Goal: Transaction & Acquisition: Obtain resource

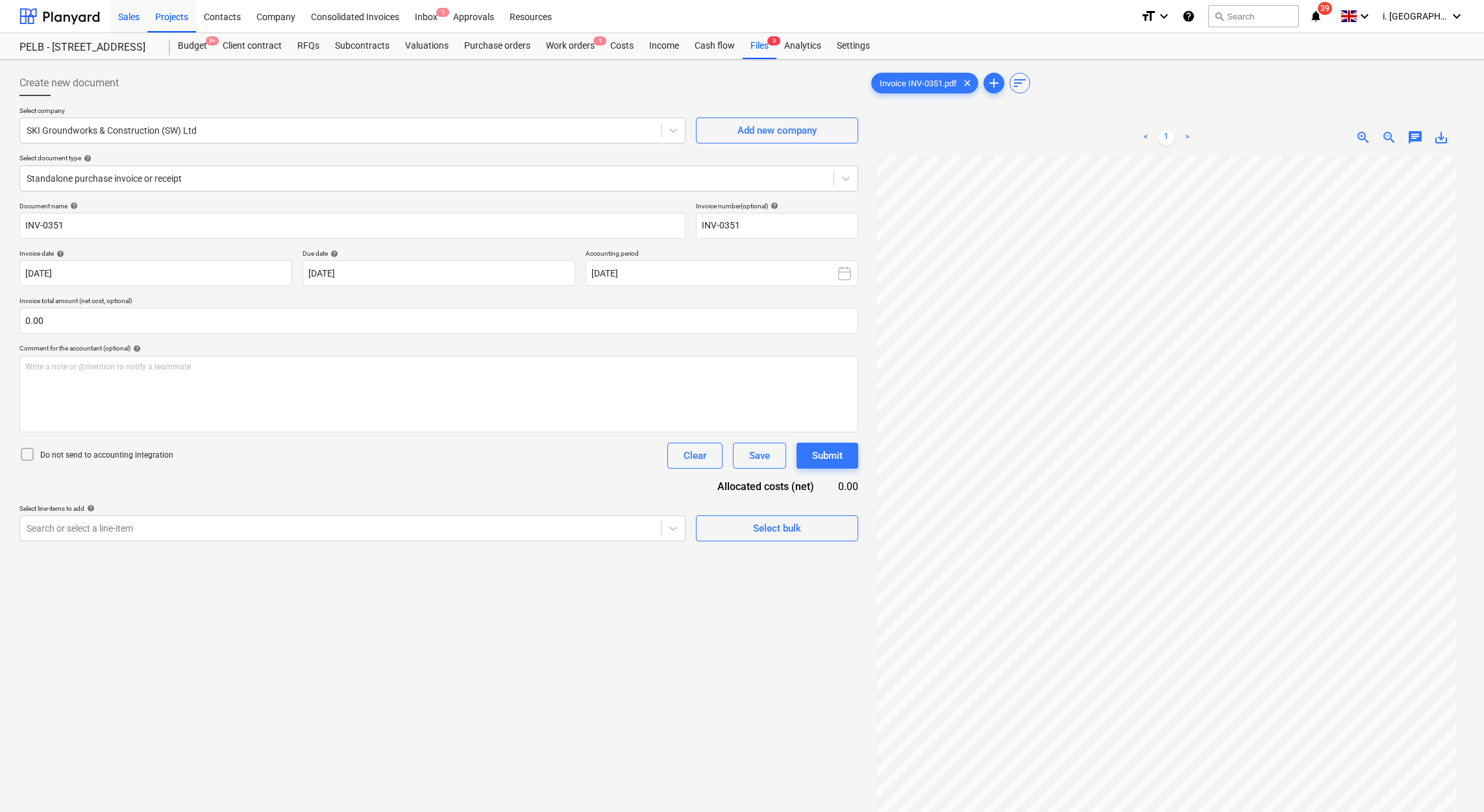
click at [134, 19] on div "Sales" at bounding box center [129, 16] width 37 height 33
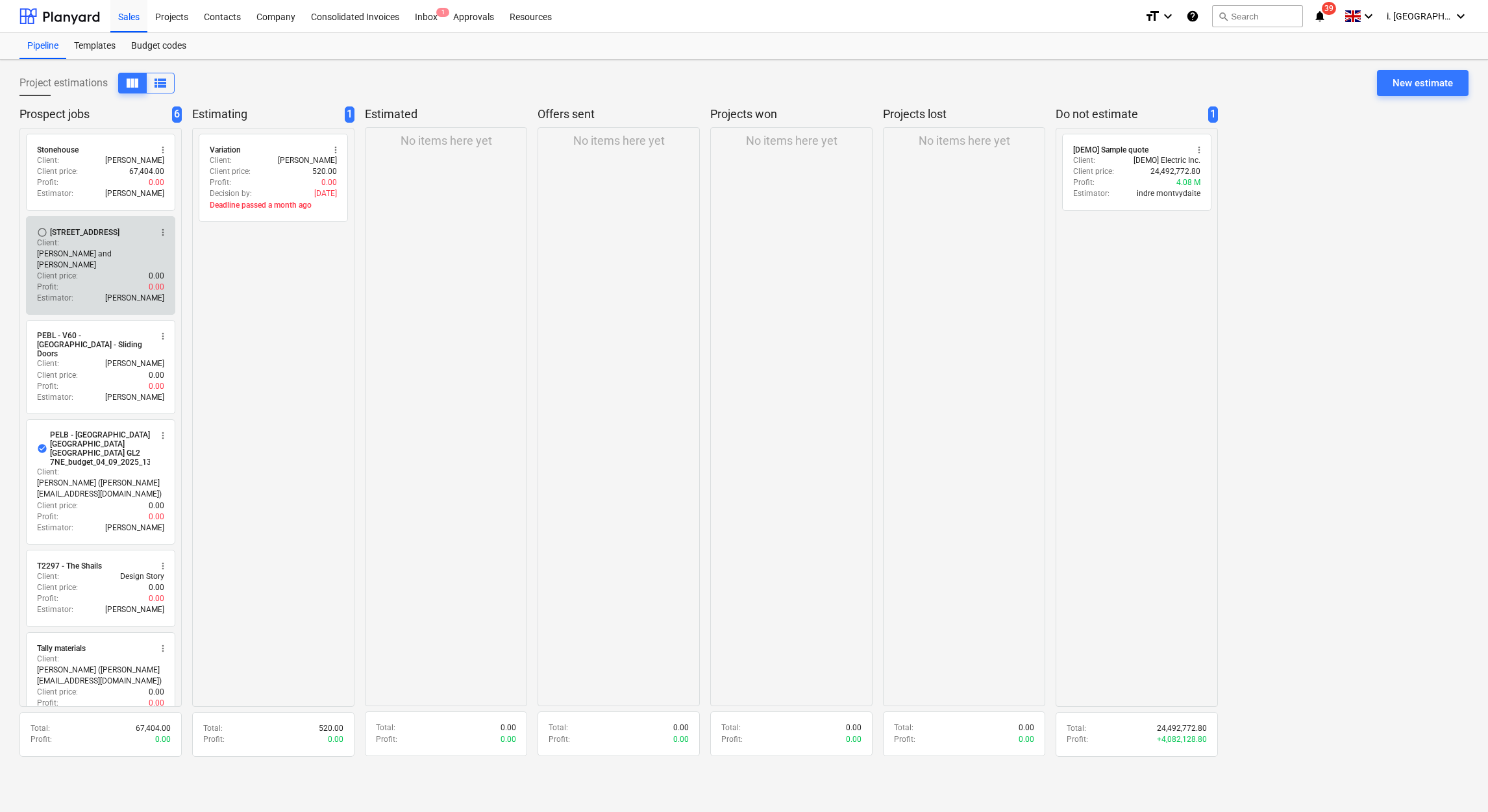
click at [78, 271] on div "Client price : 0.00" at bounding box center [100, 276] width 127 height 11
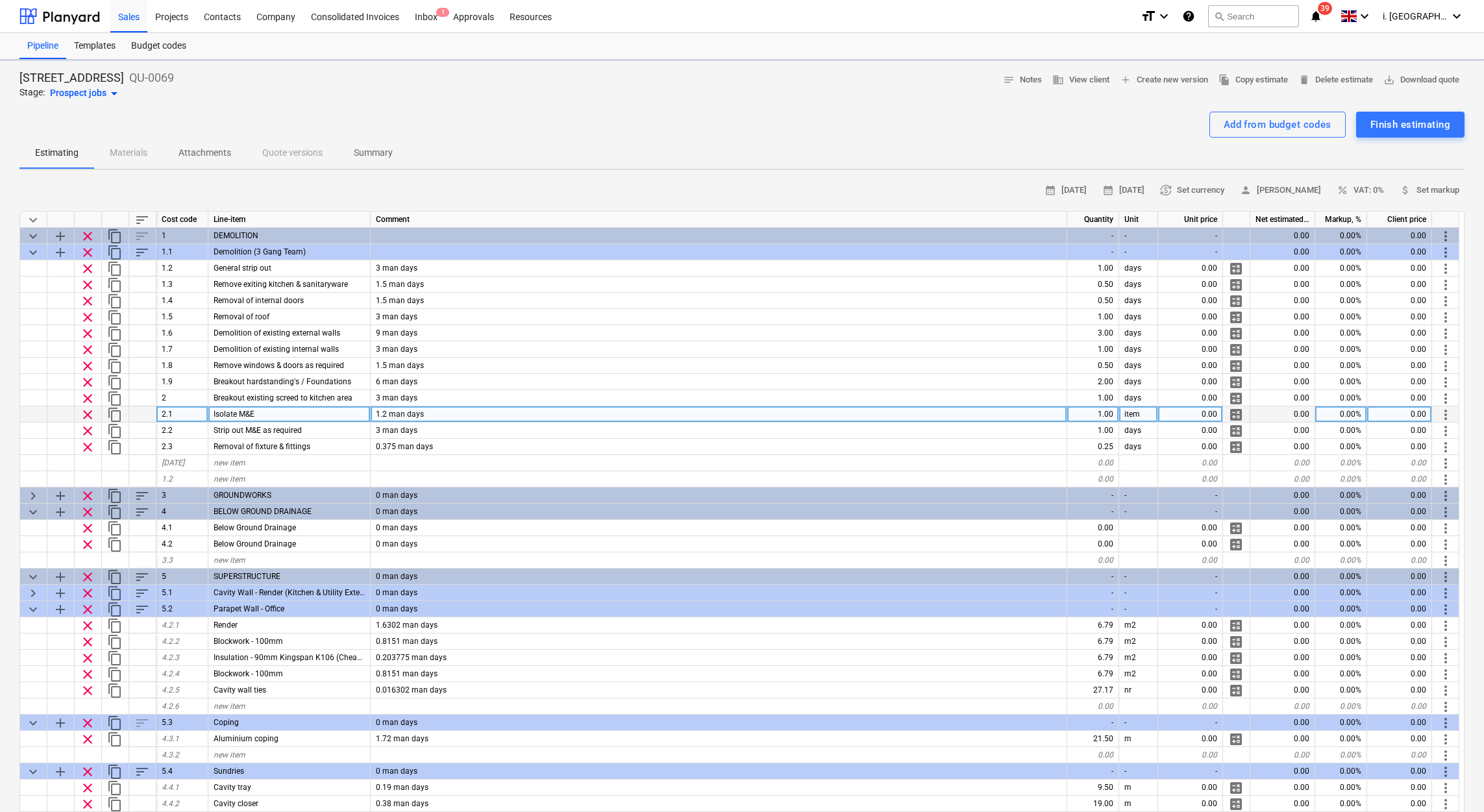
type textarea "x"
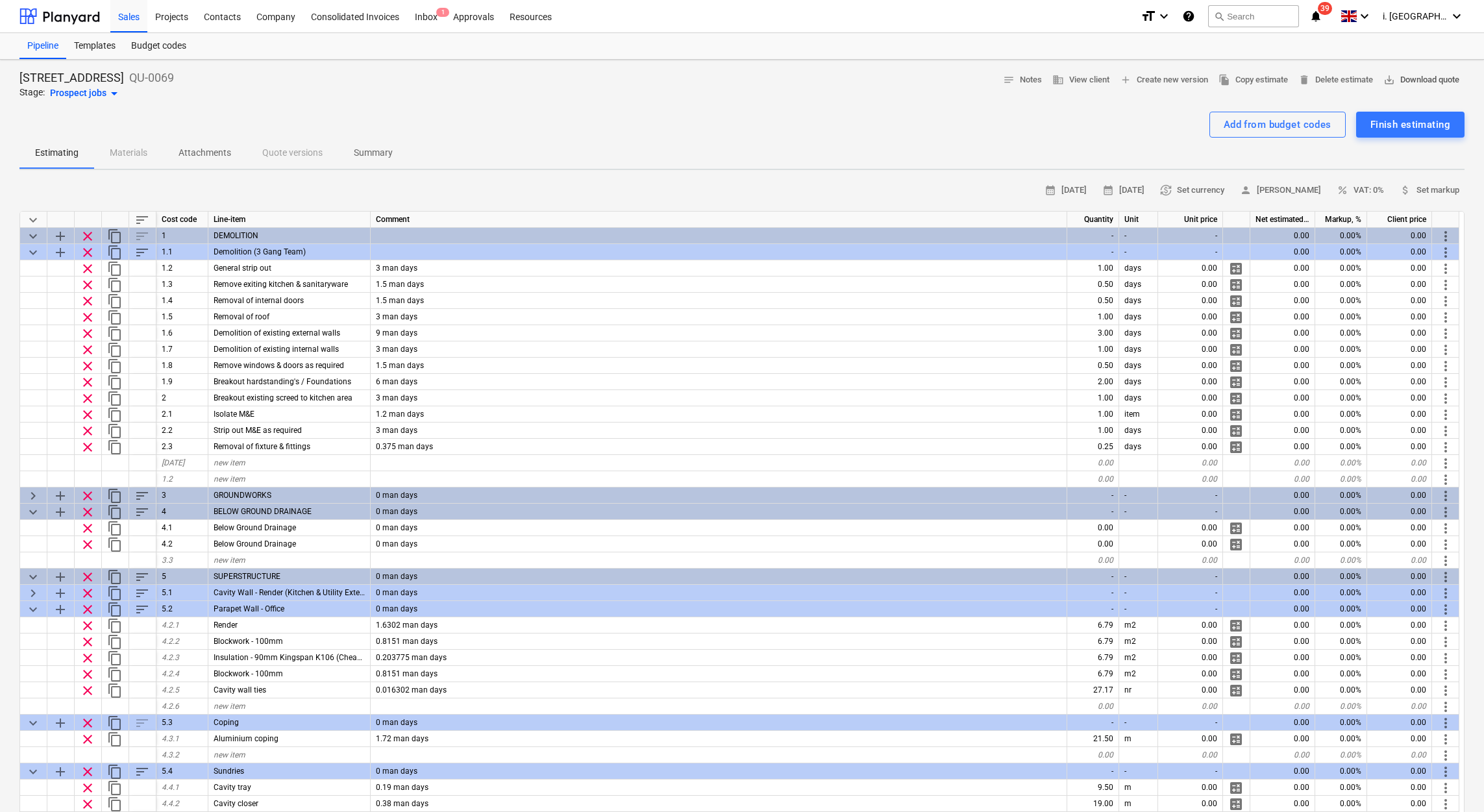
click at [1401, 79] on span "save_alt Download quote" at bounding box center [1422, 80] width 76 height 15
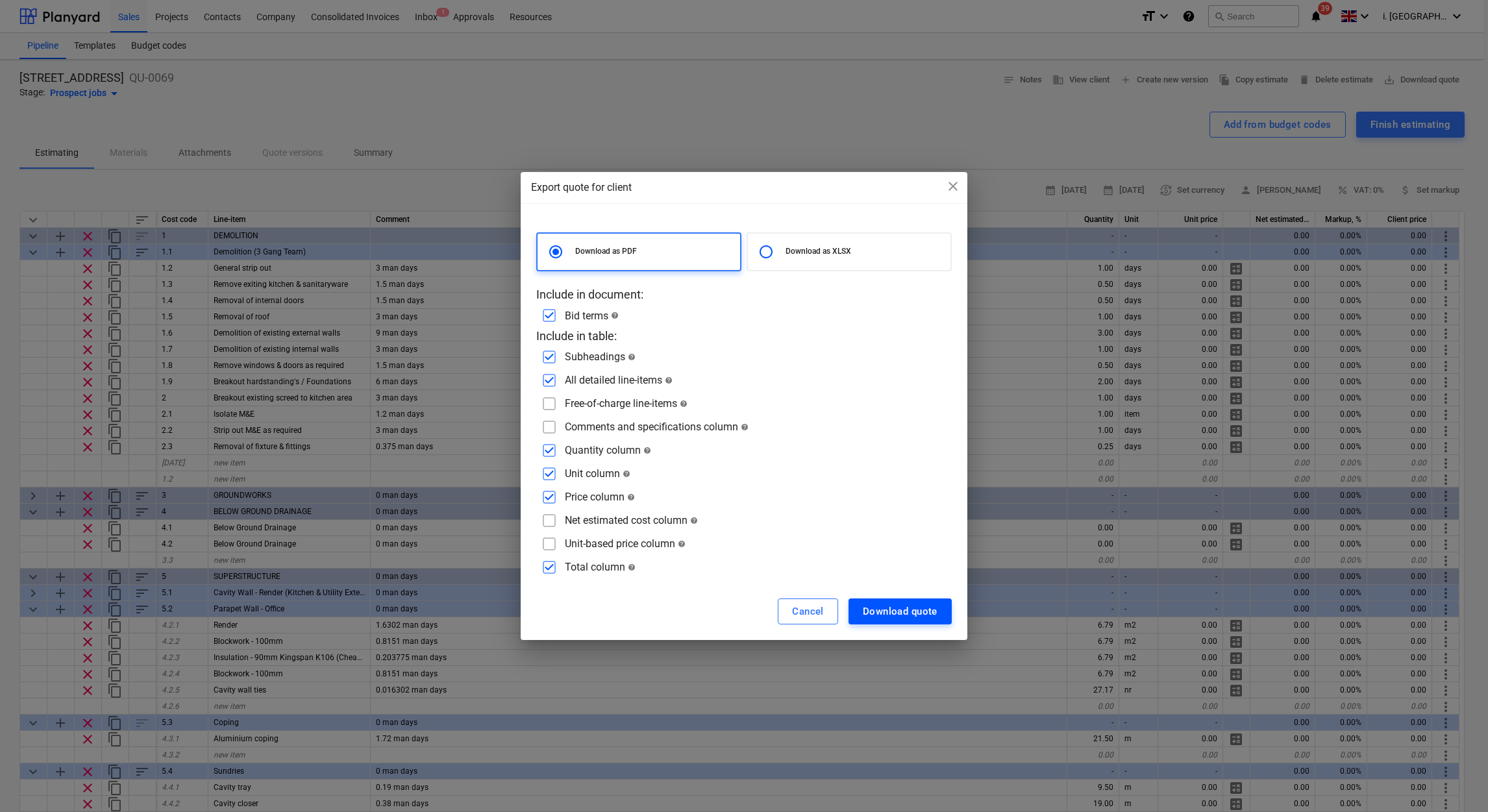
click at [891, 609] on div "Download quote" at bounding box center [900, 611] width 75 height 17
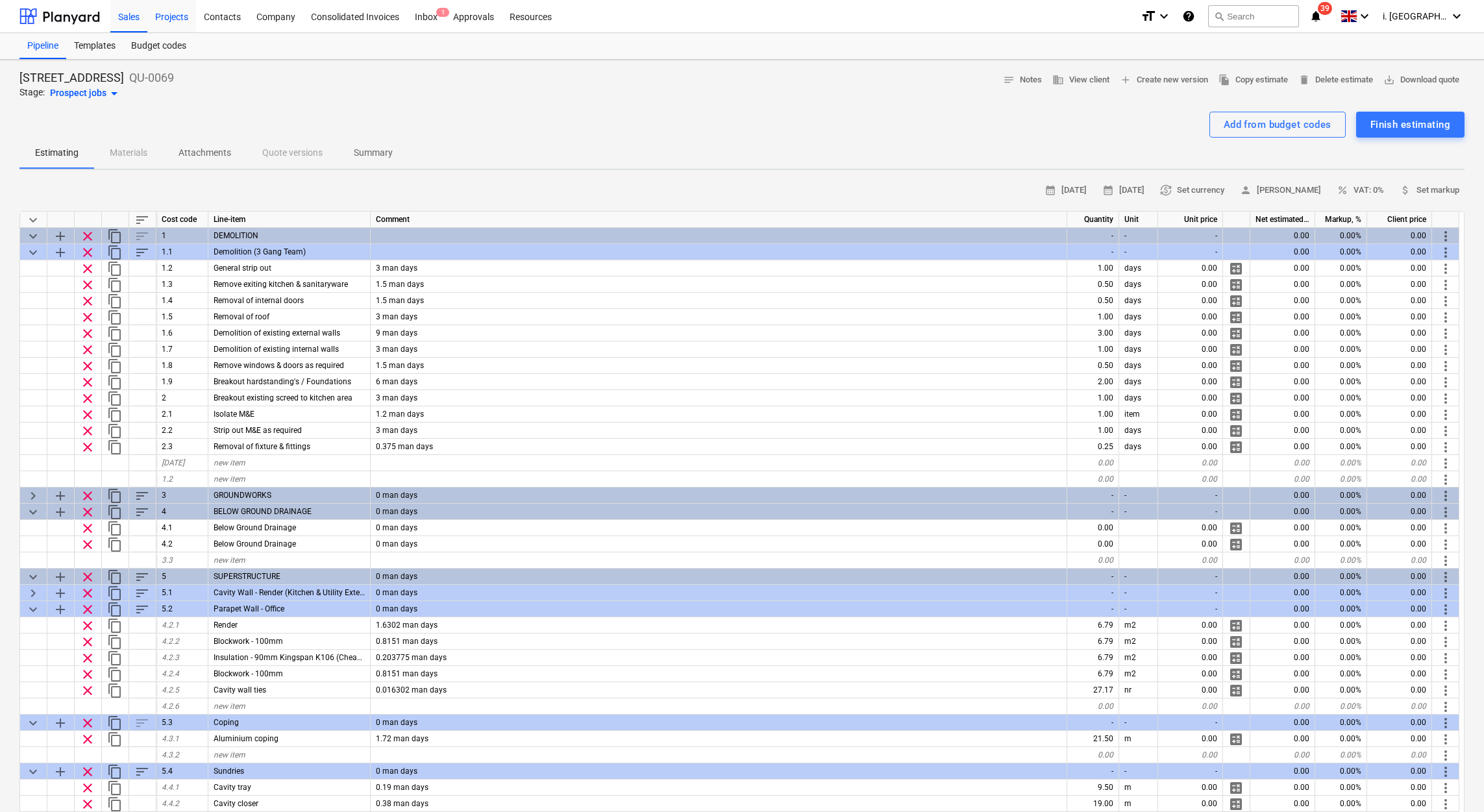
click at [155, 11] on div "Projects" at bounding box center [172, 16] width 49 height 33
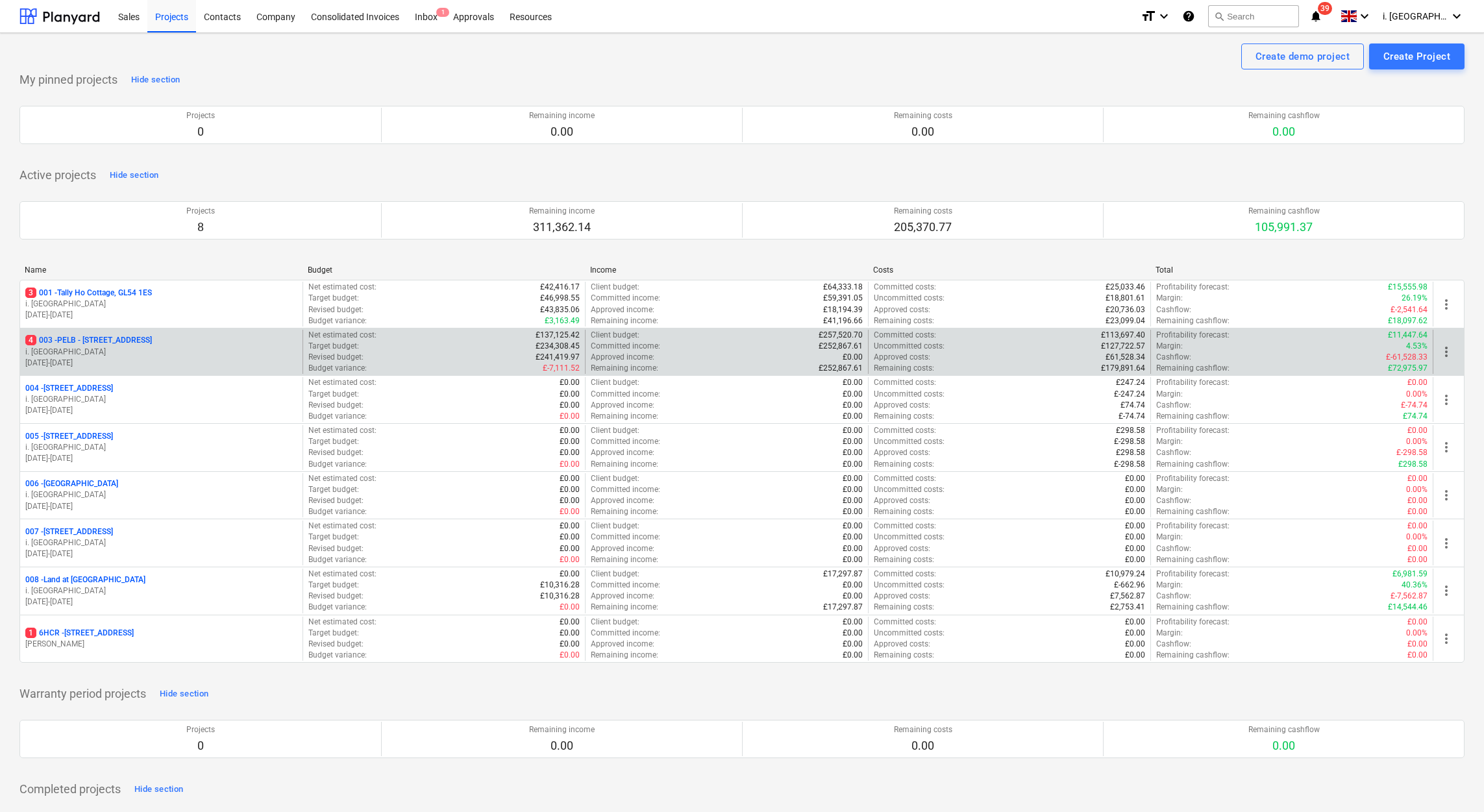
click at [157, 354] on p "i. [GEOGRAPHIC_DATA]" at bounding box center [161, 351] width 272 height 11
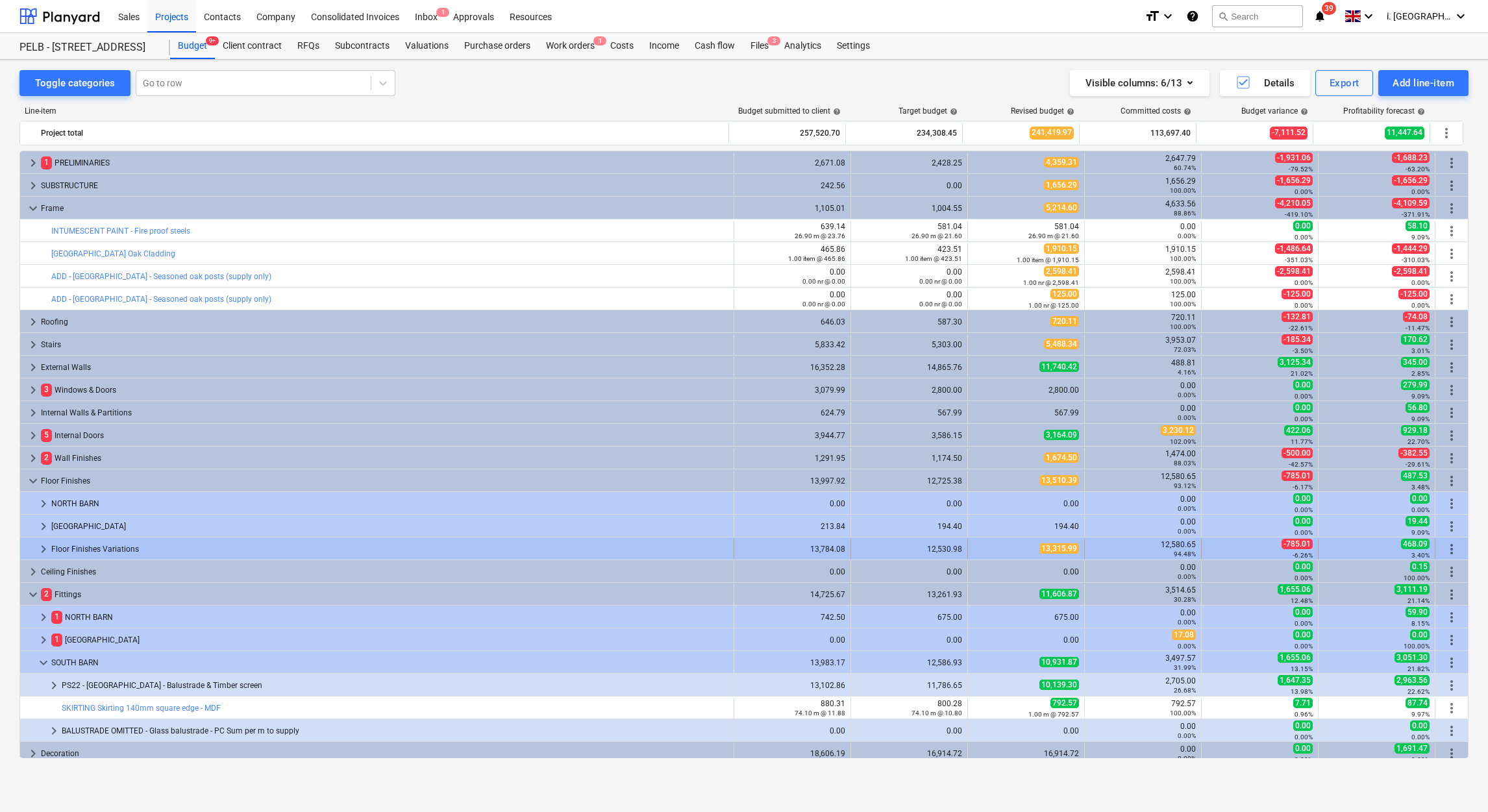
click at [115, 555] on div "Floor Finishes Variations" at bounding box center [390, 549] width 677 height 21
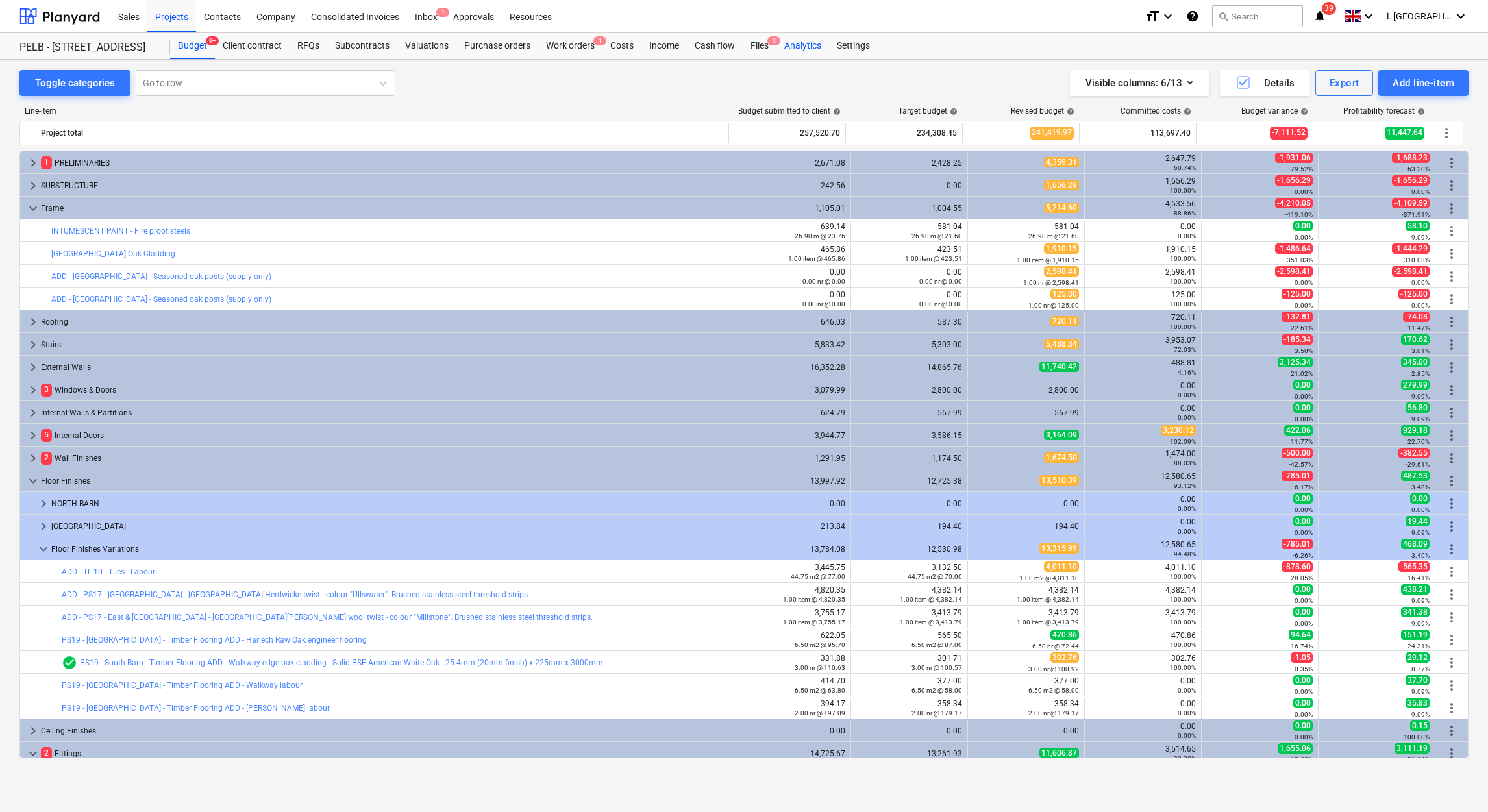
click at [781, 50] on div "Analytics" at bounding box center [802, 46] width 52 height 26
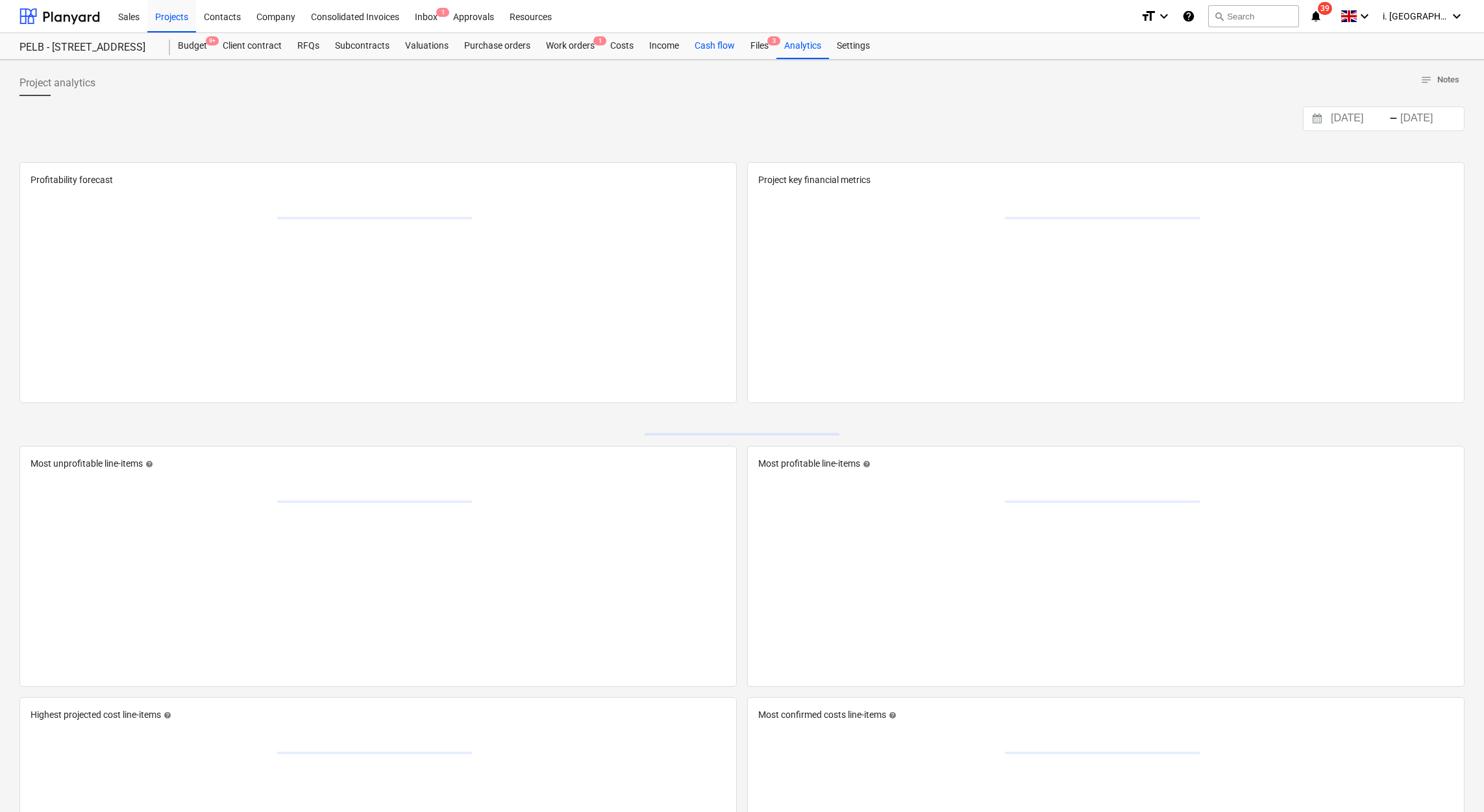
click at [739, 54] on div "Cash flow" at bounding box center [715, 46] width 56 height 26
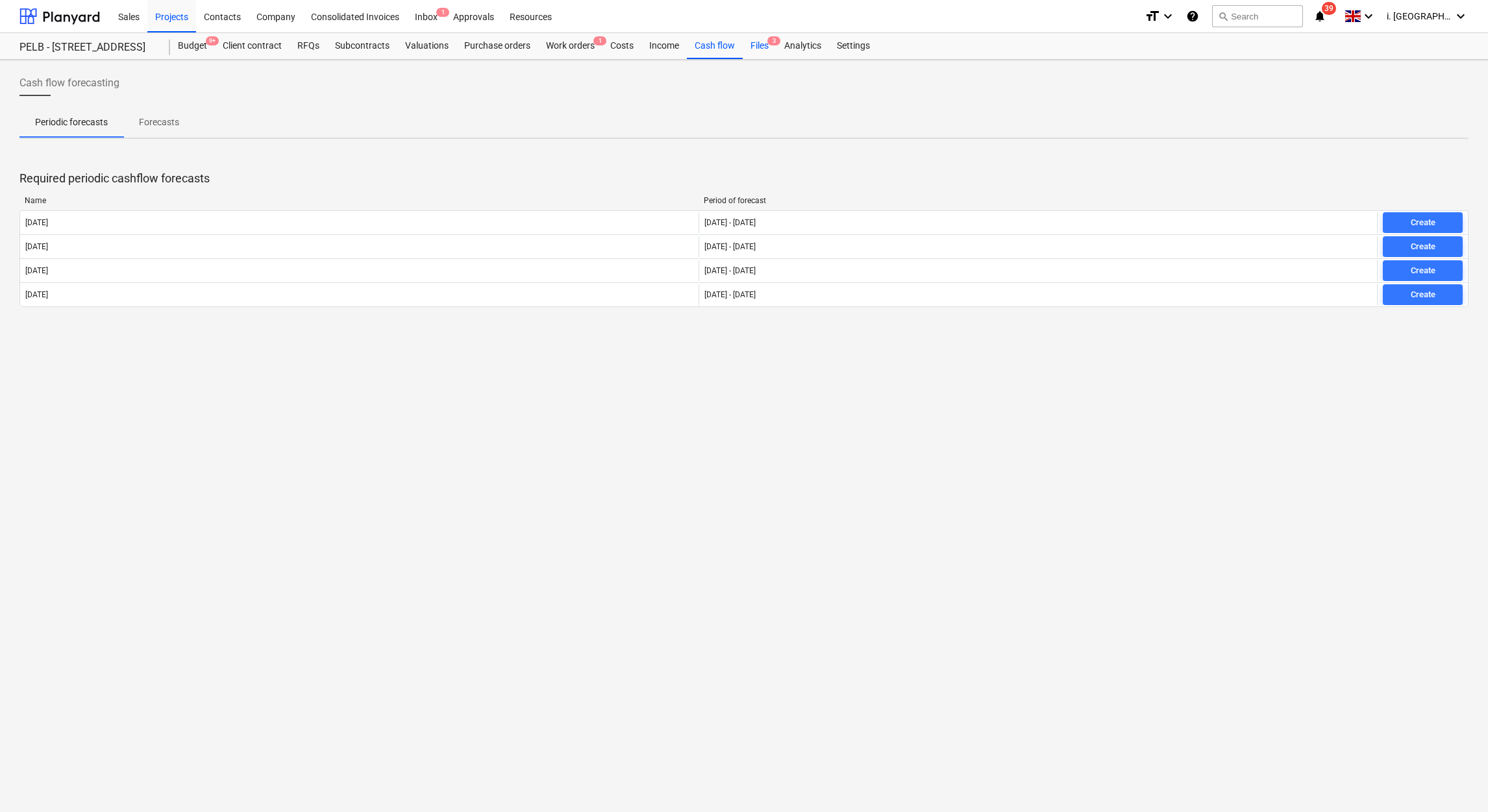
click at [762, 50] on div "Files 3" at bounding box center [759, 46] width 34 height 26
